Goal: Task Accomplishment & Management: Complete application form

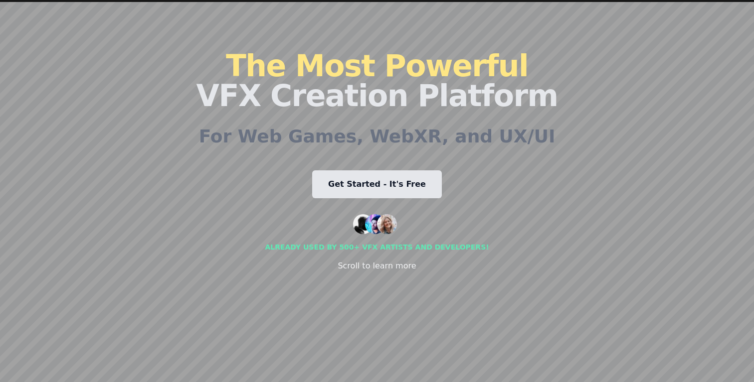
scroll to position [43, 0]
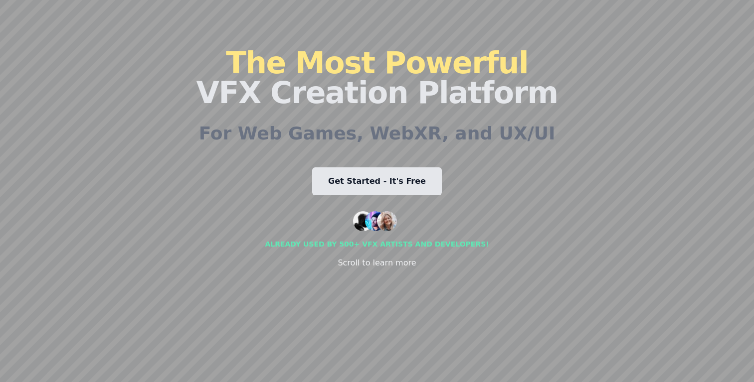
click at [408, 181] on link "Get Started - It's Free" at bounding box center [377, 182] width 130 height 28
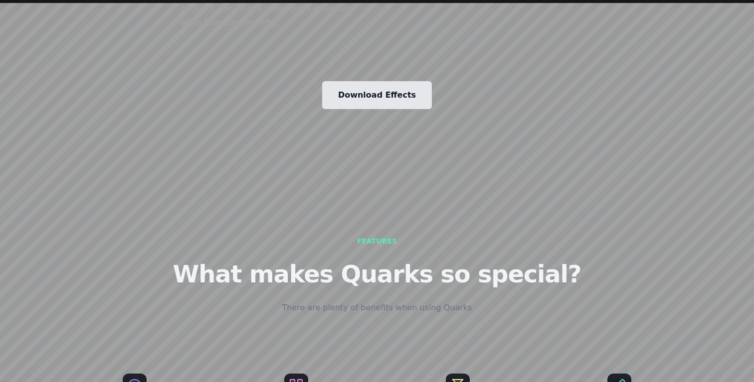
scroll to position [1498, 0]
